Goal: Task Accomplishment & Management: Use online tool/utility

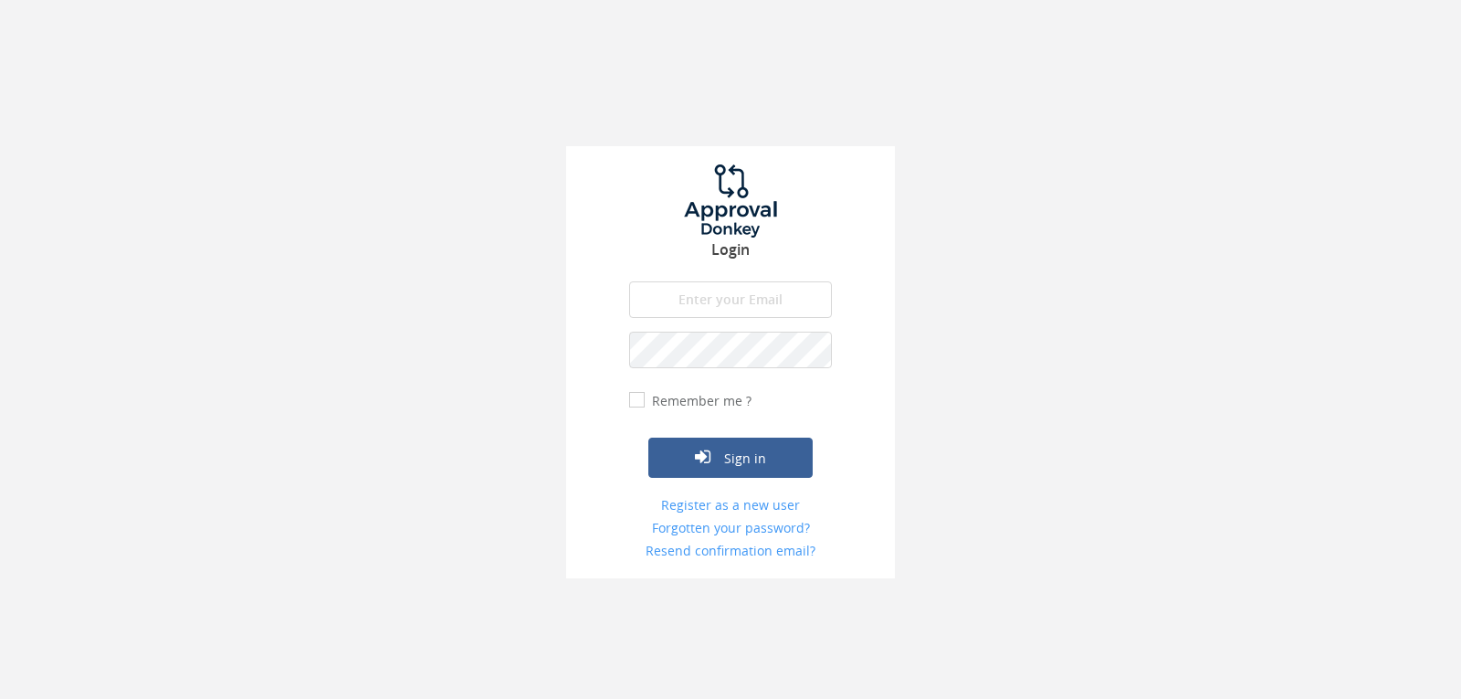
click at [707, 292] on input "email" at bounding box center [730, 299] width 203 height 37
type input "[EMAIL_ADDRESS][DOMAIN_NAME]"
click at [649, 438] on button "Sign in" at bounding box center [731, 458] width 164 height 40
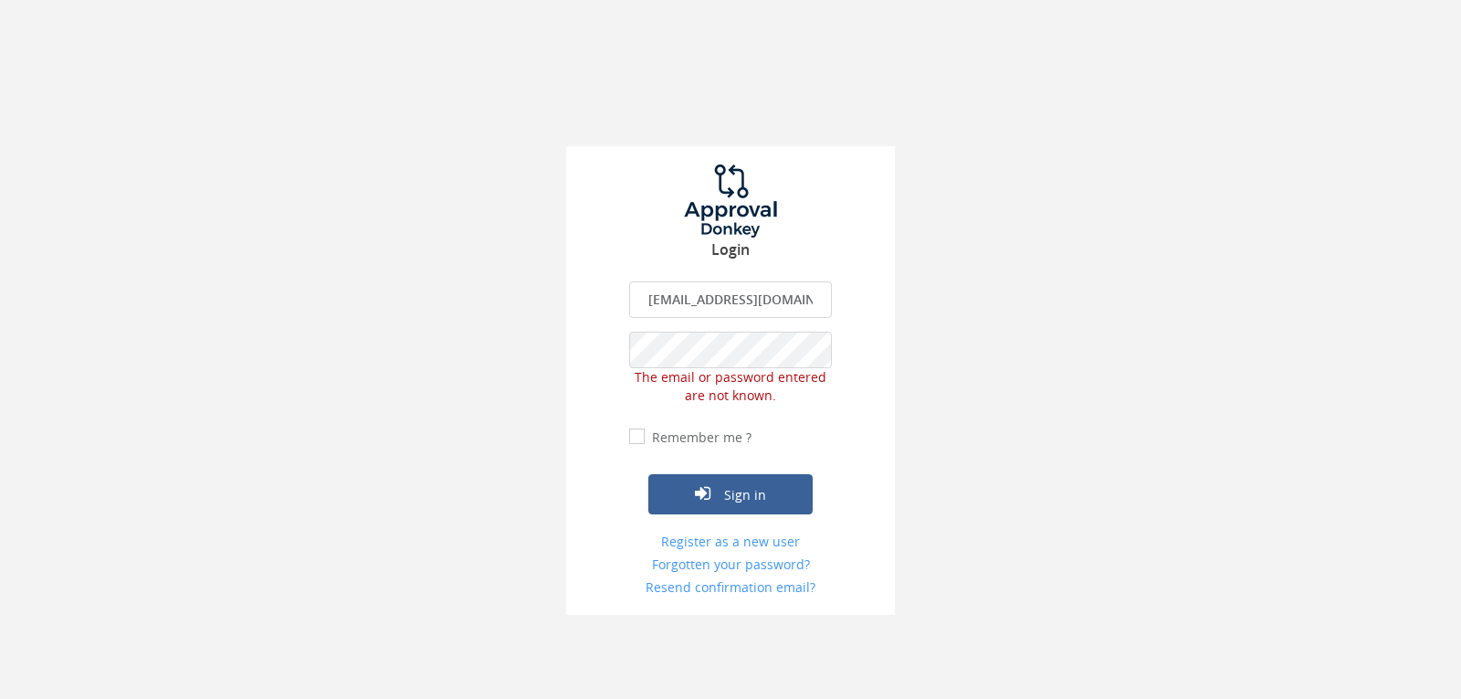
click at [499, 360] on div "Login [EMAIL_ADDRESS][DOMAIN_NAME] The email is required. Invalid email address…" at bounding box center [730, 307] width 1461 height 615
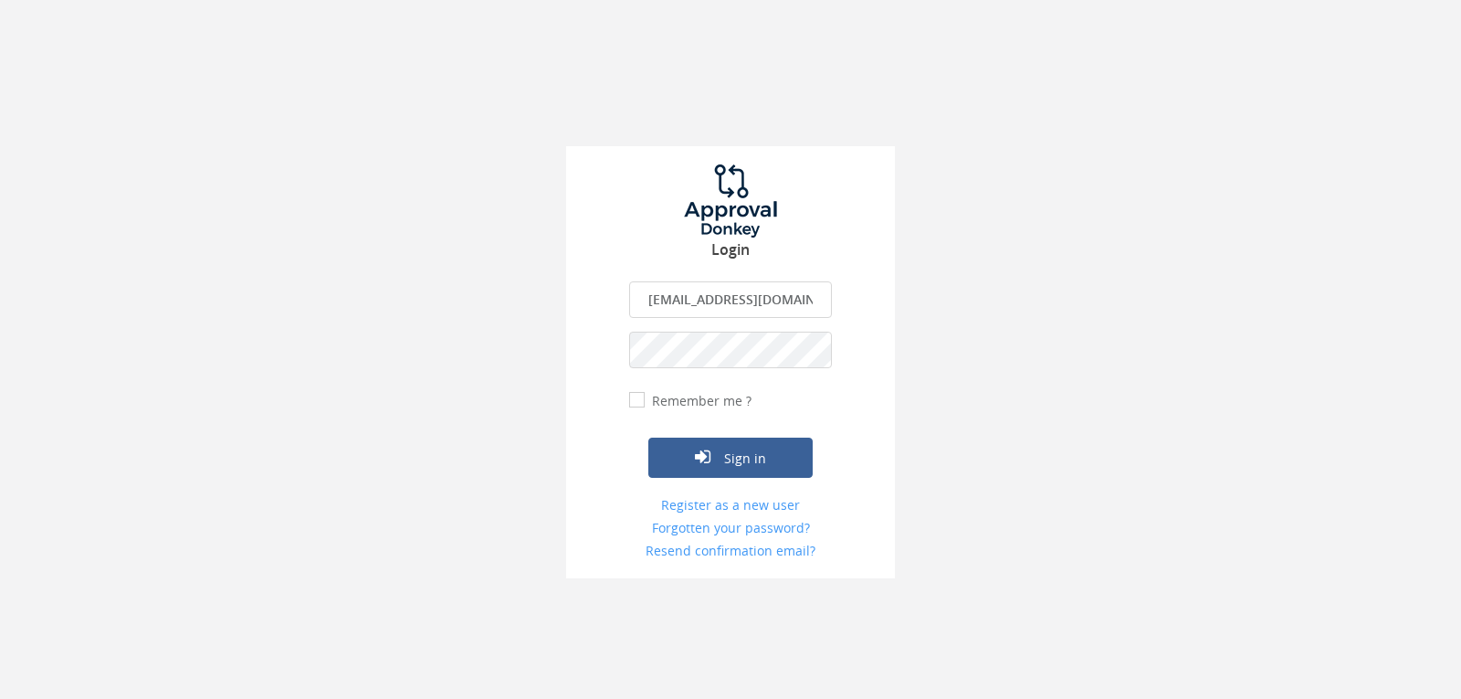
click at [649, 438] on button "Sign in" at bounding box center [731, 458] width 164 height 40
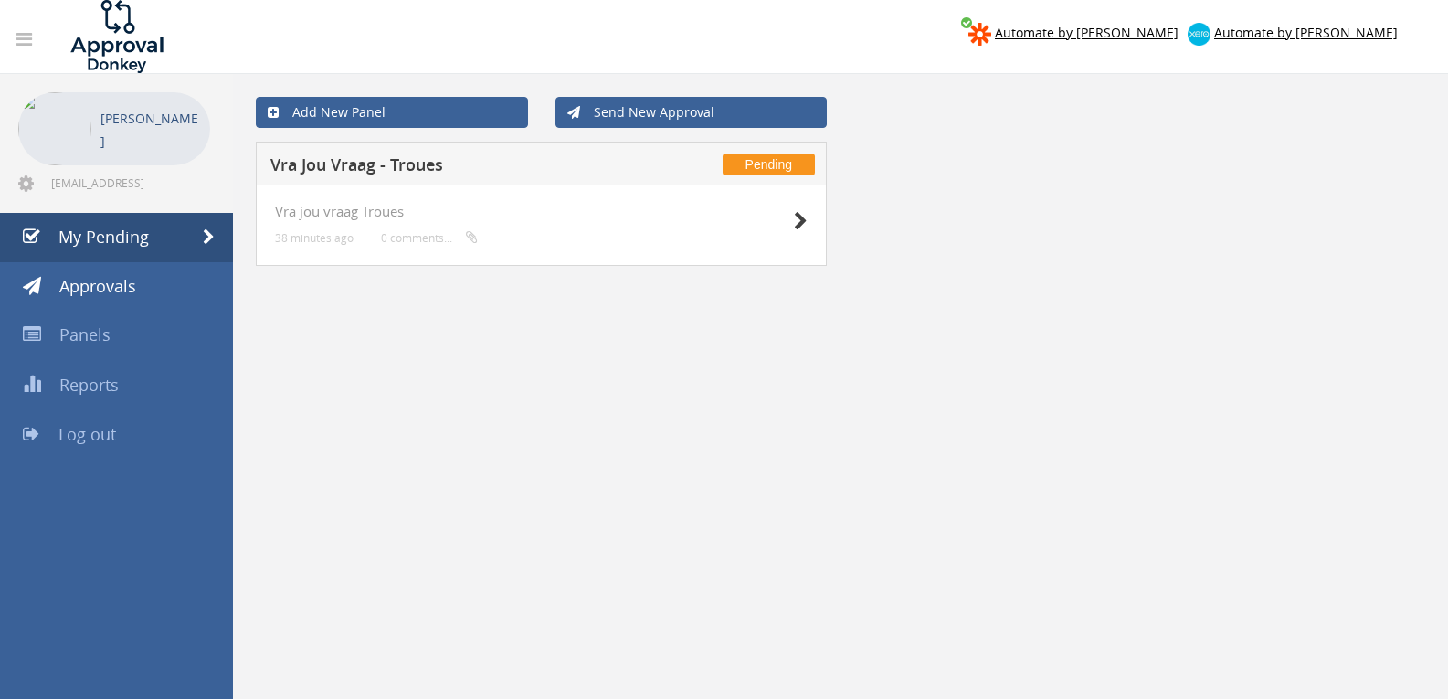
click at [788, 216] on div at bounding box center [761, 220] width 91 height 33
click at [799, 223] on icon at bounding box center [801, 221] width 14 height 19
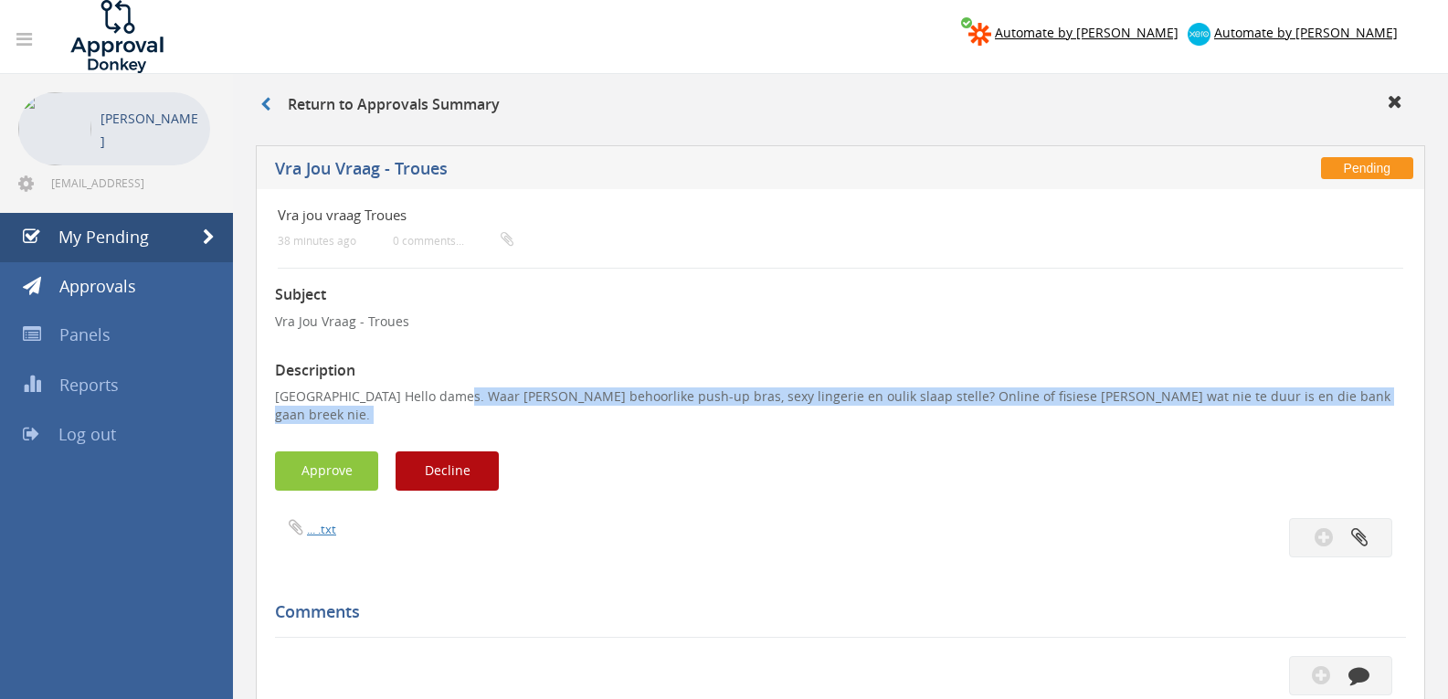
drag, startPoint x: 464, startPoint y: 393, endPoint x: 505, endPoint y: 427, distance: 53.8
click at [505, 427] on div "Subject Vra Jou Vraag - Troues Description [GEOGRAPHIC_DATA] Hello dames. Waar …" at bounding box center [840, 655] width 1131 height 773
copy div "Hello dames. Waar [PERSON_NAME] behoorlike push-up bras, sexy lingerie en oulik…"
click at [458, 463] on button "Decline" at bounding box center [447, 470] width 103 height 39
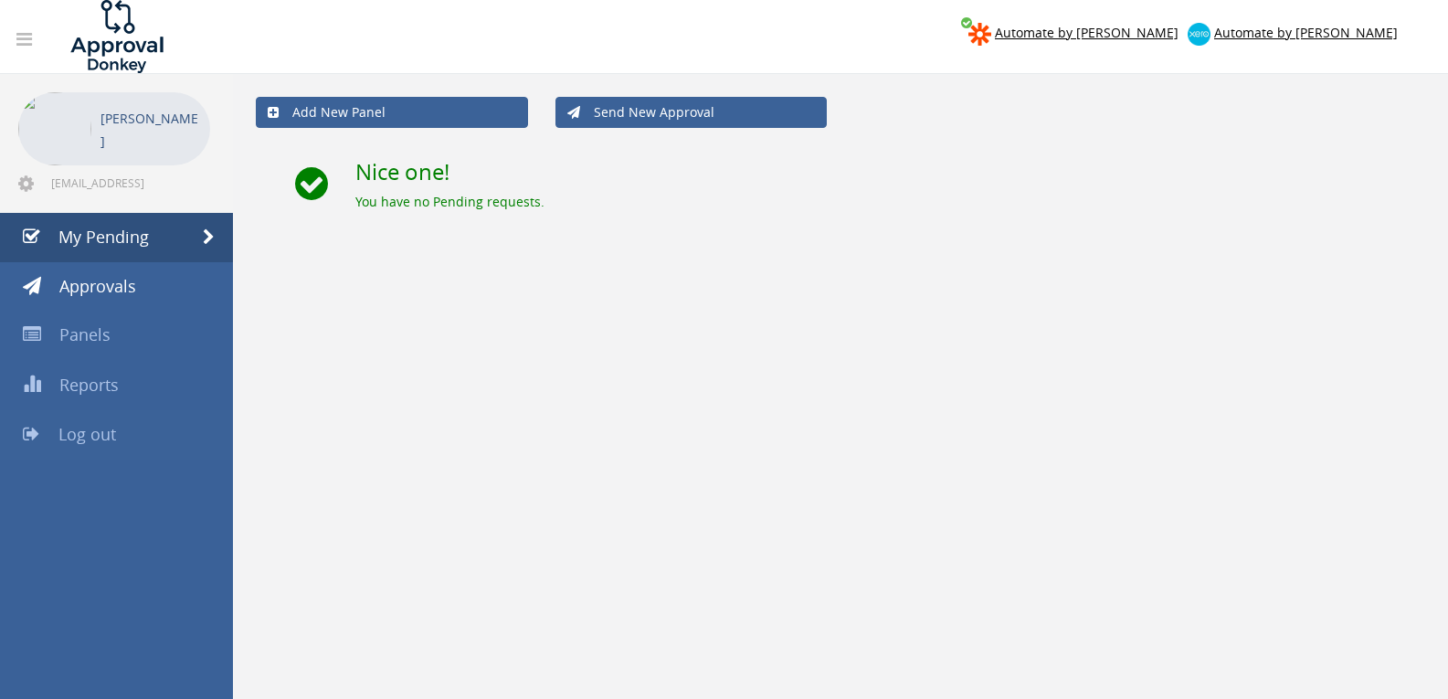
click at [99, 431] on span "Log out" at bounding box center [87, 434] width 58 height 22
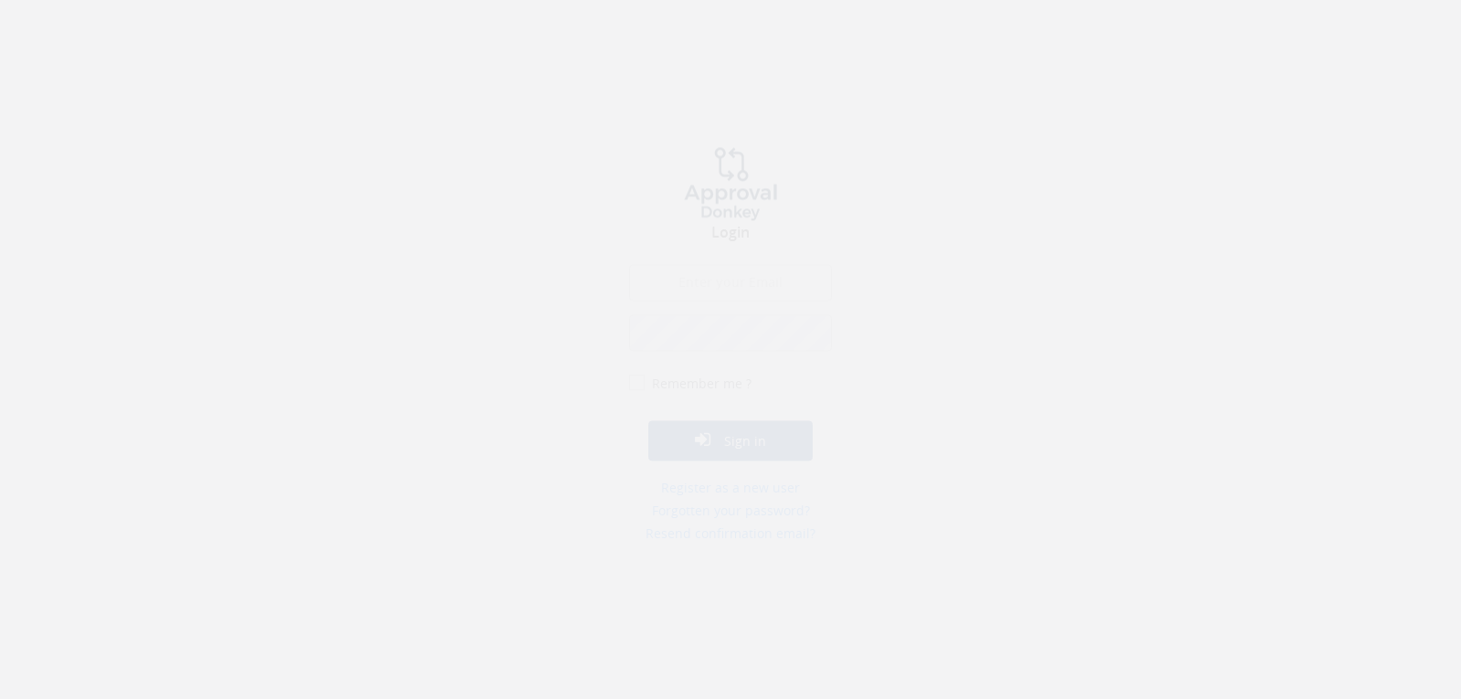
click at [694, 309] on input "email" at bounding box center [730, 299] width 203 height 37
type input "[EMAIL_ADDRESS][DOMAIN_NAME]"
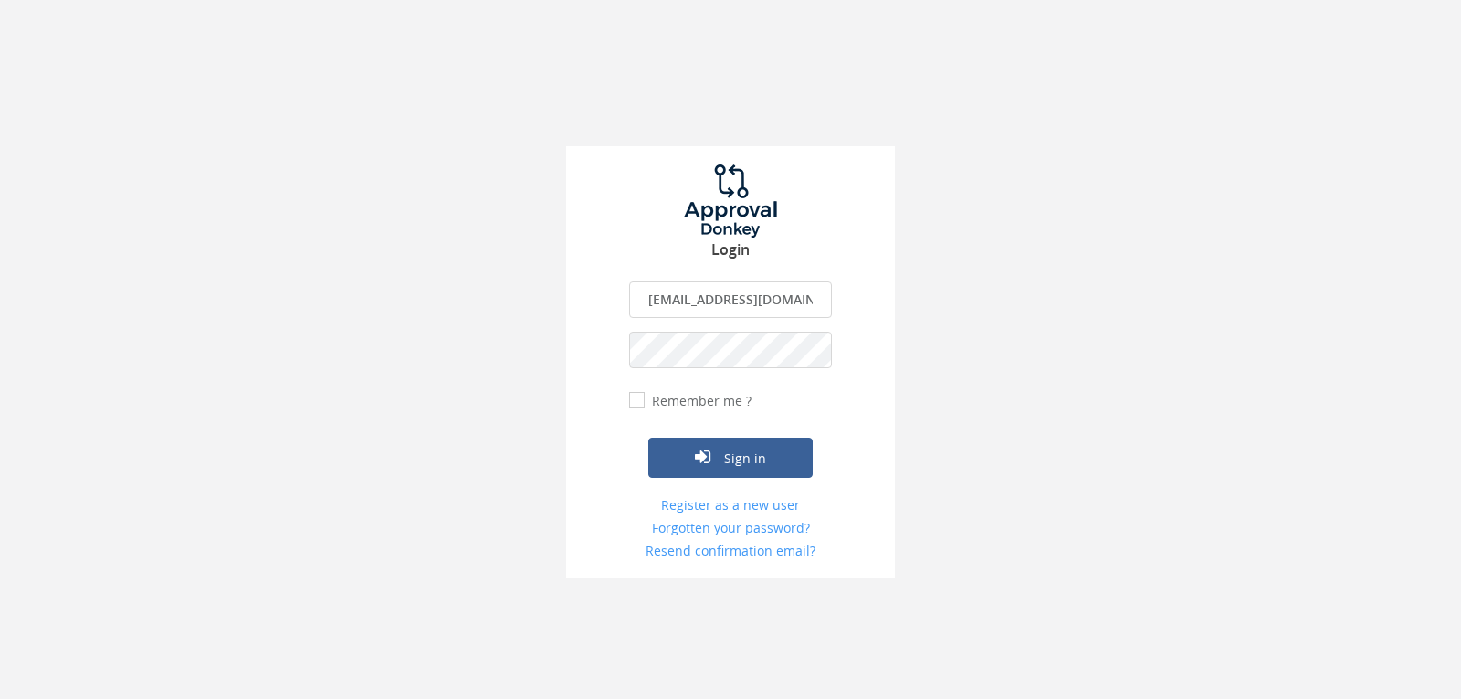
click at [649, 438] on button "Sign in" at bounding box center [731, 458] width 164 height 40
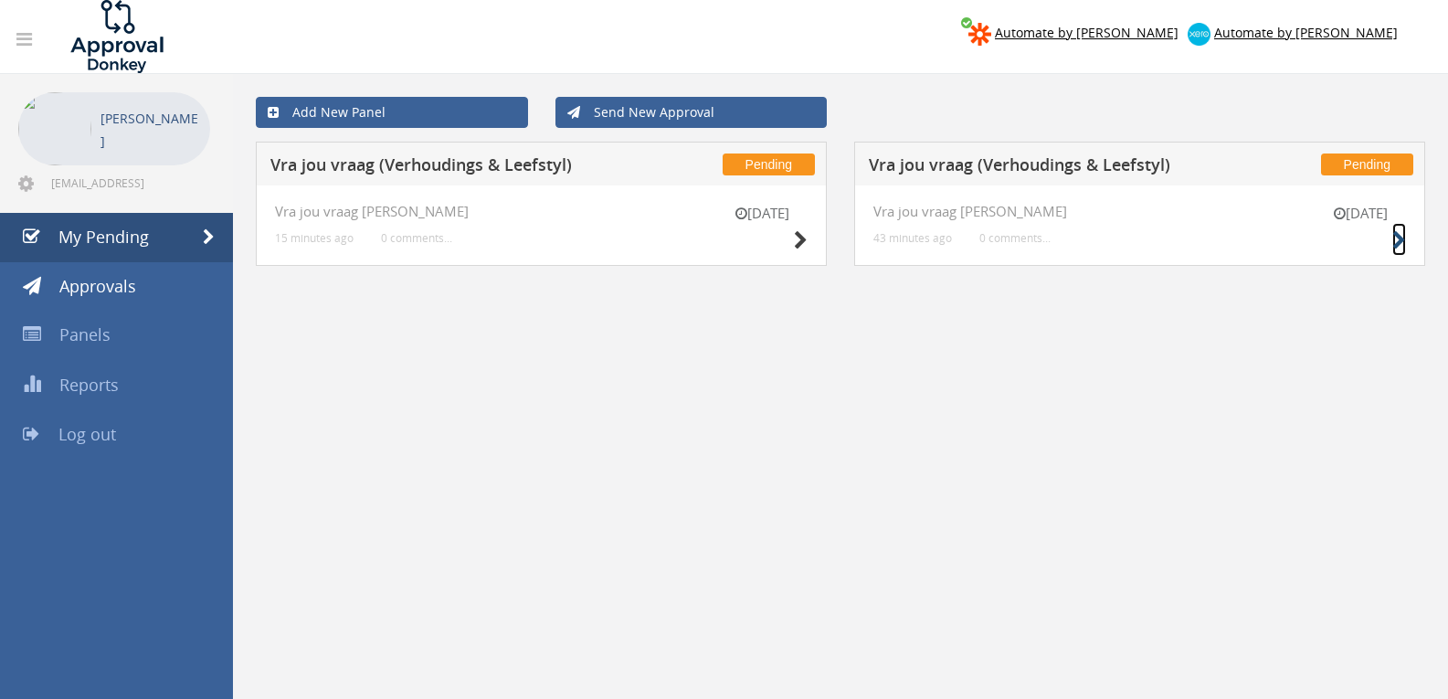
click at [1399, 236] on icon at bounding box center [1399, 240] width 14 height 19
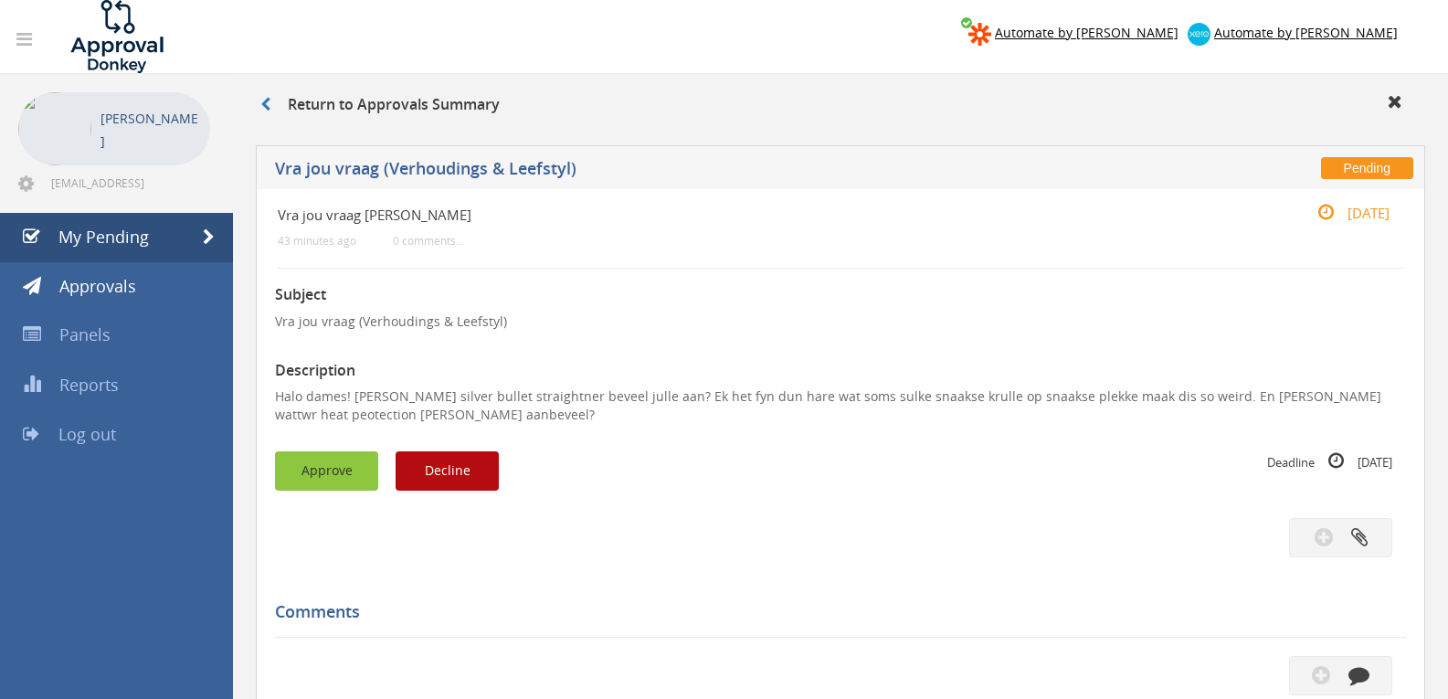
click at [326, 457] on button "Approve" at bounding box center [326, 470] width 103 height 39
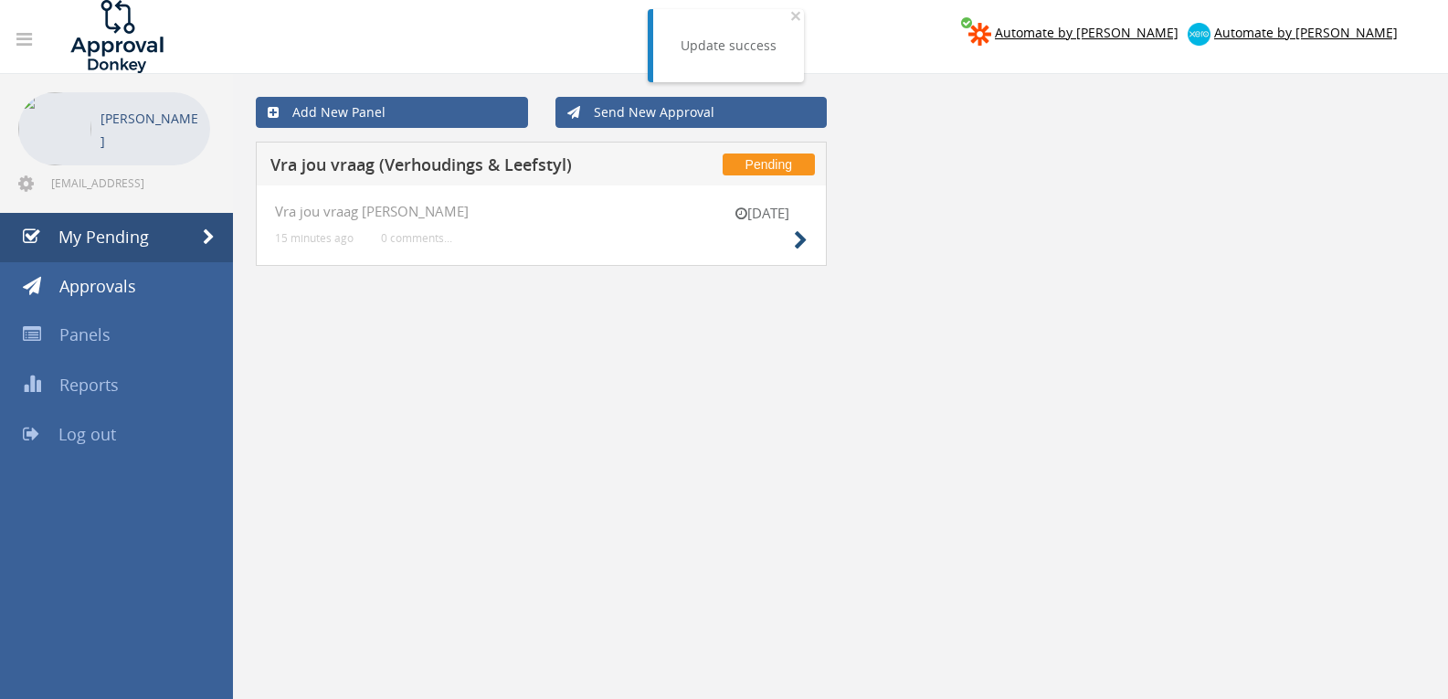
drag, startPoint x: 810, startPoint y: 240, endPoint x: 800, endPoint y: 232, distance: 13.0
click at [809, 239] on div "[DATE] Vra jou vraag [PERSON_NAME] 15 minutes ago 0 comments..." at bounding box center [541, 225] width 571 height 80
click at [796, 234] on icon at bounding box center [801, 240] width 14 height 19
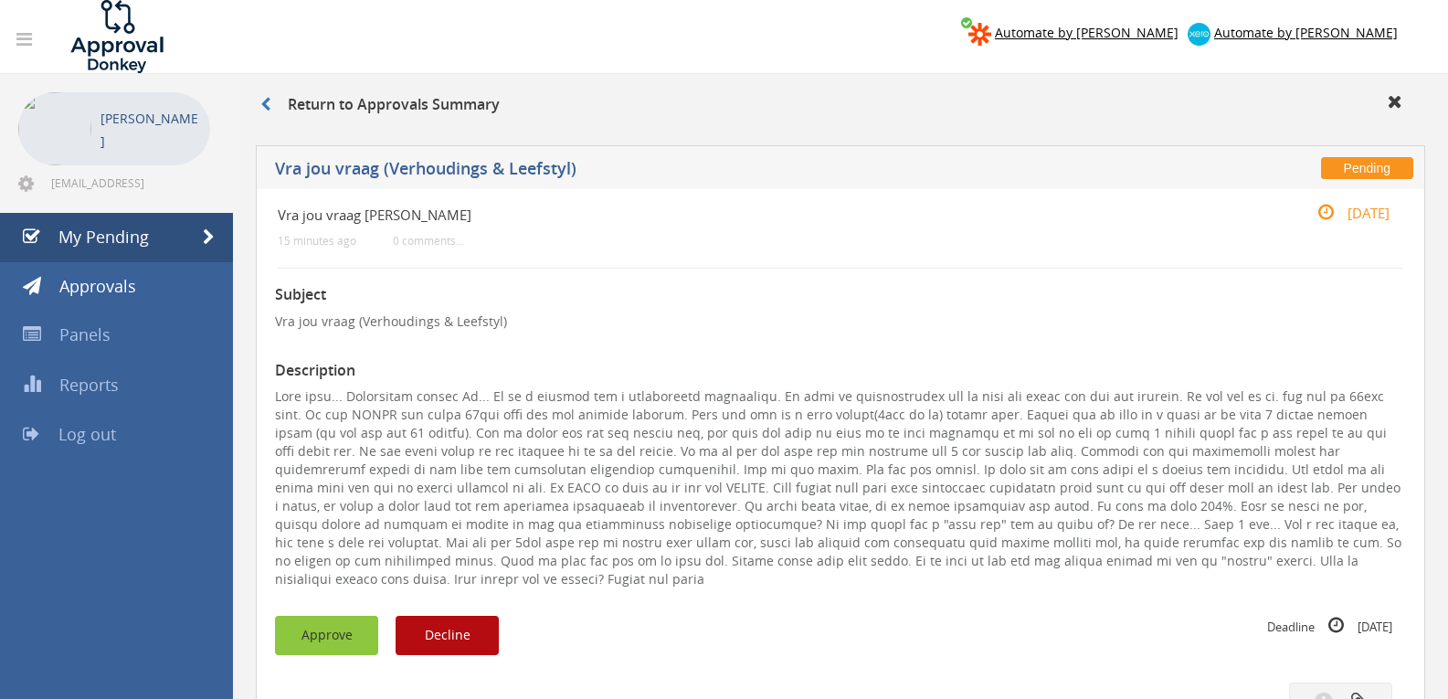
click at [333, 616] on button "Approve" at bounding box center [326, 635] width 103 height 39
